Goal: Information Seeking & Learning: Find specific fact

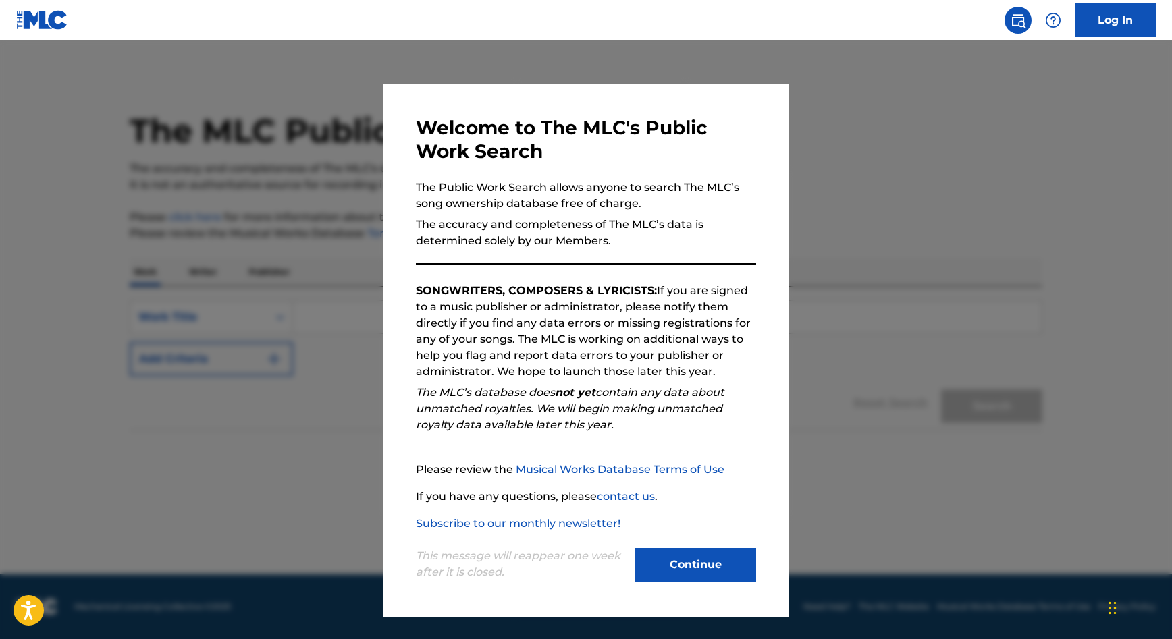
click at [678, 564] on button "Continue" at bounding box center [694, 565] width 121 height 34
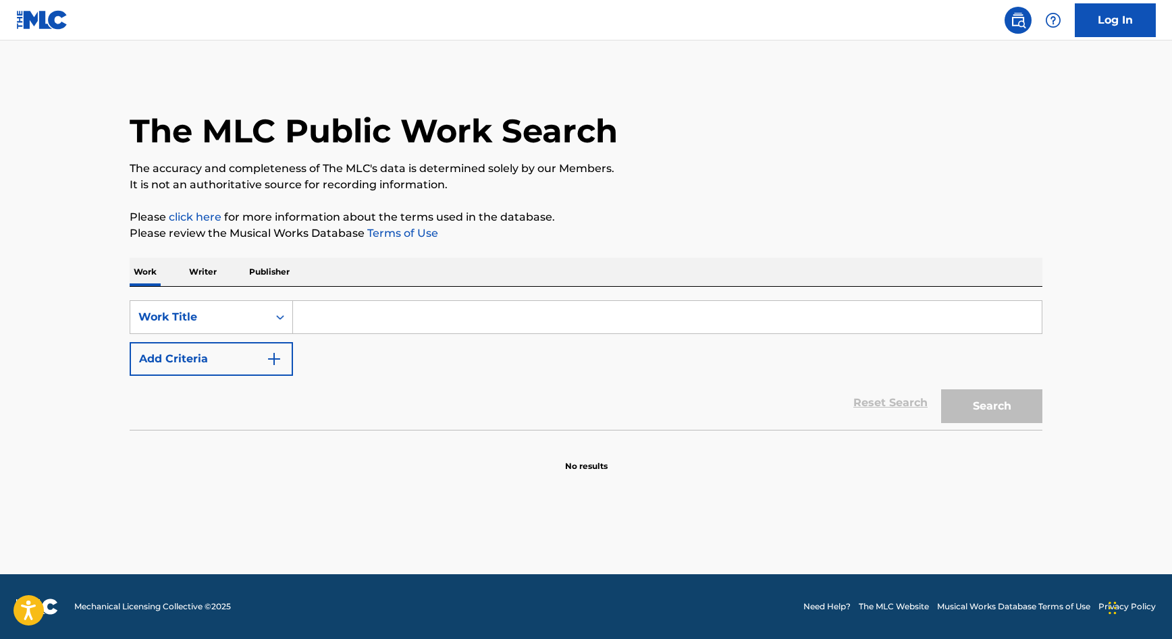
click at [389, 317] on input "Search Form" at bounding box center [667, 317] width 748 height 32
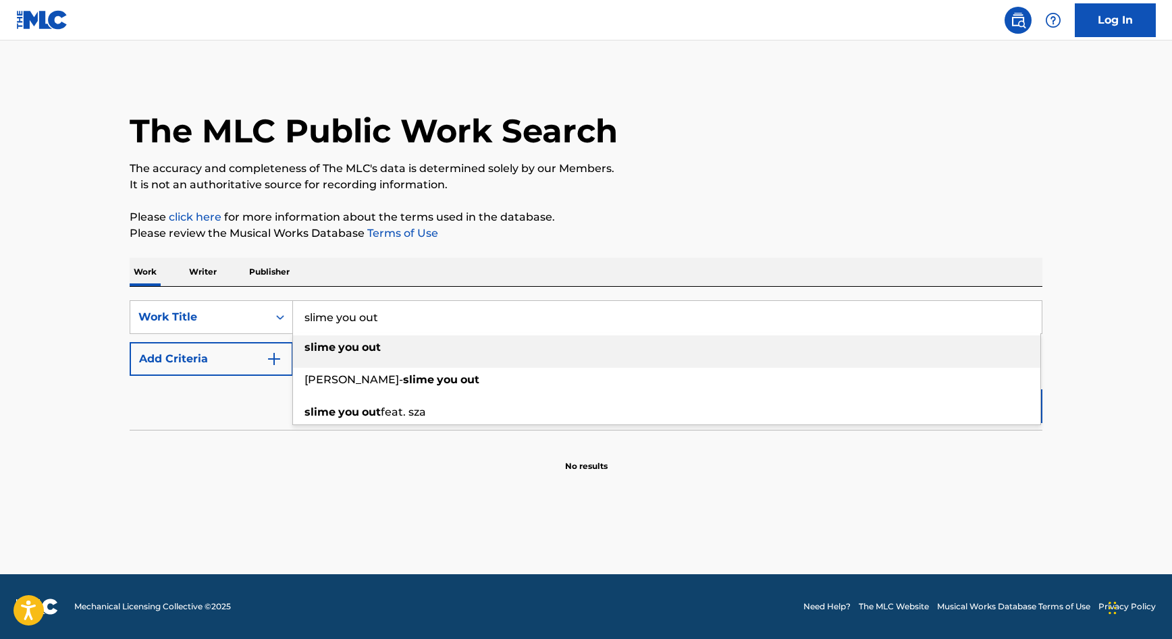
type input "slime you out"
click at [376, 348] on strong "out" at bounding box center [371, 347] width 19 height 13
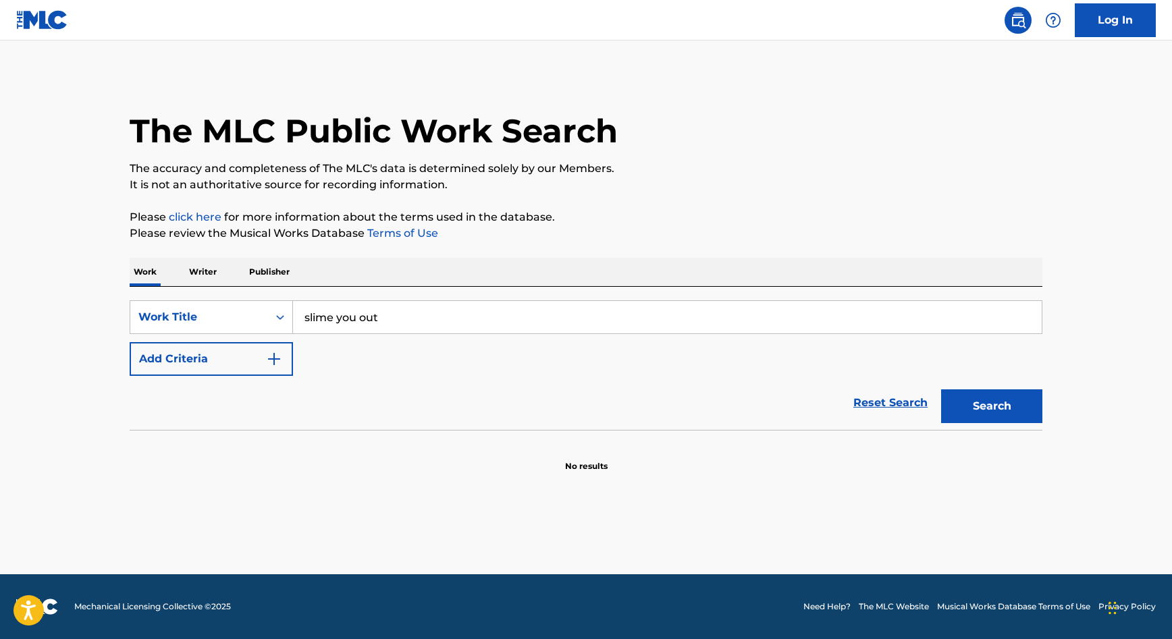
click at [977, 412] on button "Search" at bounding box center [991, 406] width 101 height 34
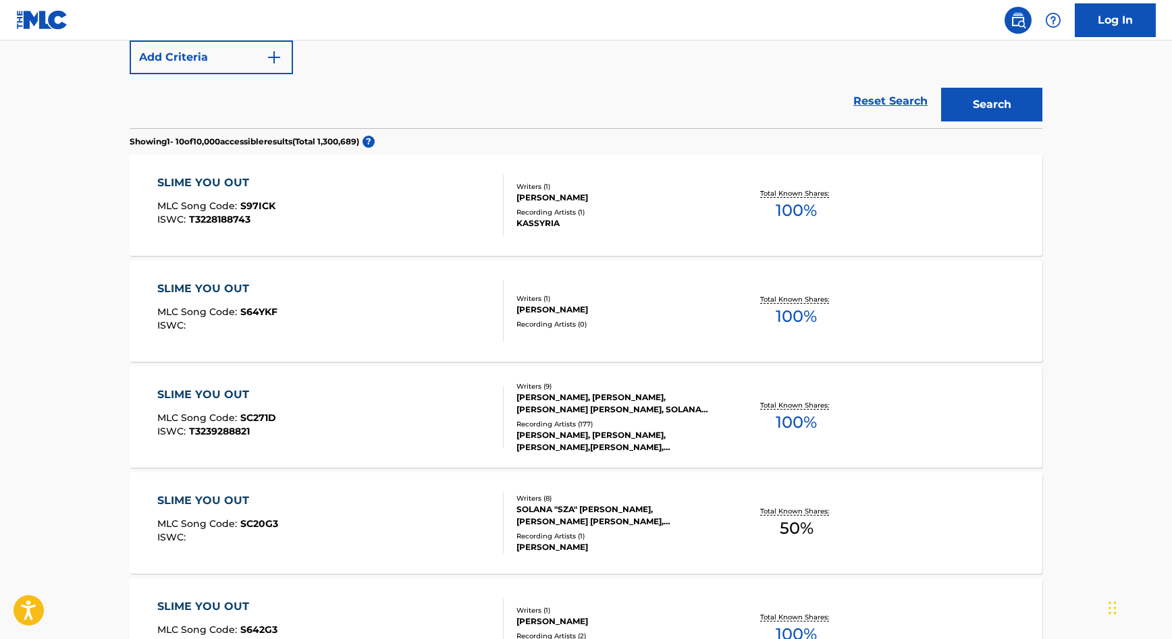
scroll to position [312, 0]
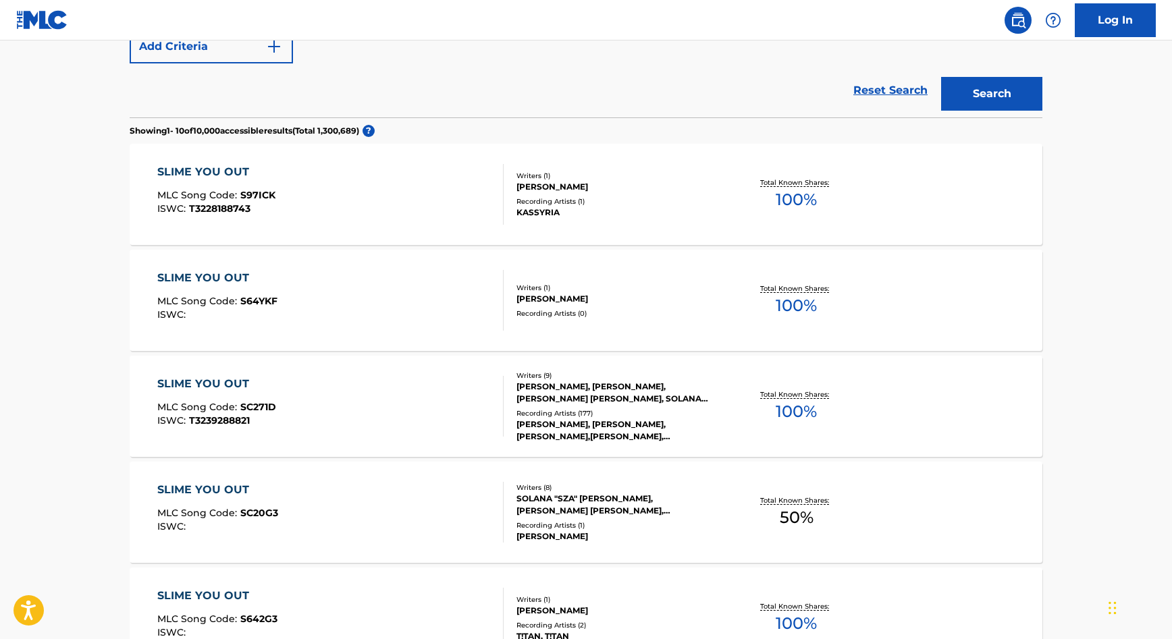
click at [805, 410] on span "100 %" at bounding box center [795, 412] width 41 height 24
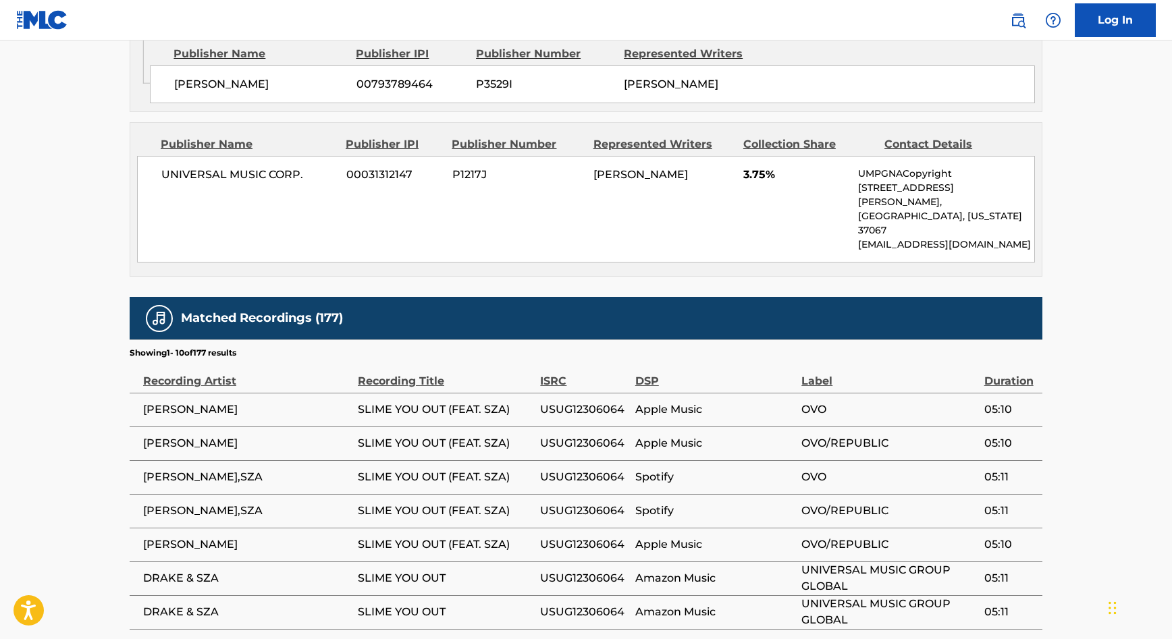
scroll to position [2309, 0]
